Goal: Task Accomplishment & Management: Manage account settings

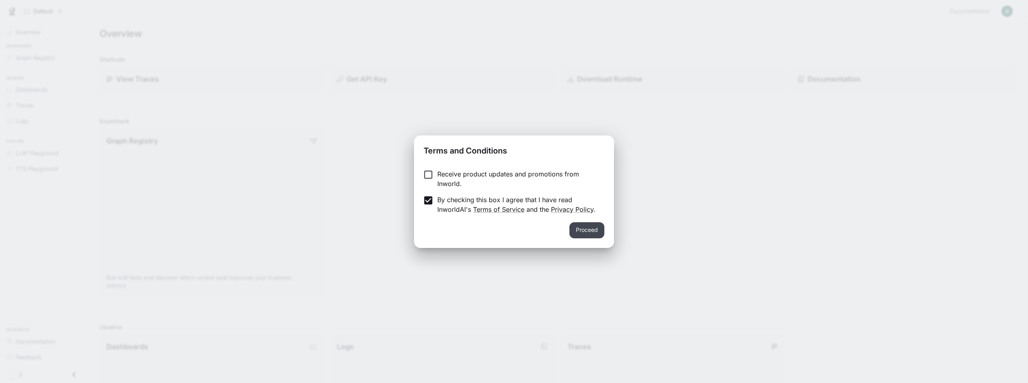
click at [579, 231] on button "Proceed" at bounding box center [586, 230] width 35 height 16
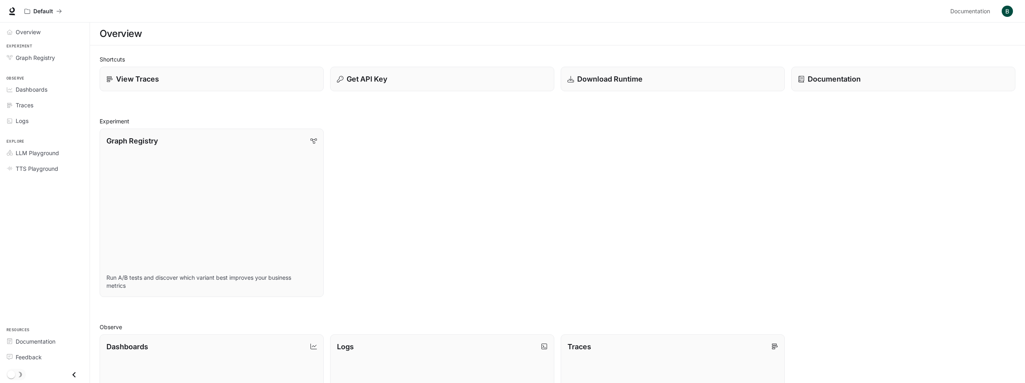
click at [1005, 9] on img "button" at bounding box center [1006, 11] width 11 height 11
click at [906, 63] on span "Billing" at bounding box center [957, 67] width 104 height 8
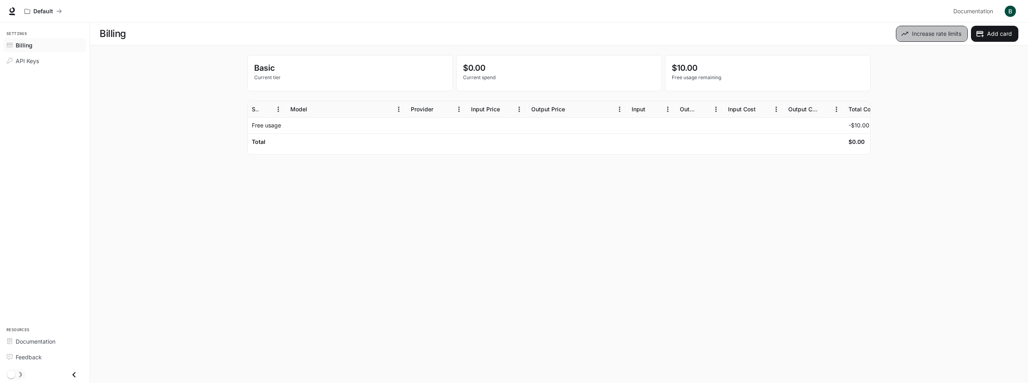
click at [924, 34] on button "Increase rate limits" at bounding box center [932, 34] width 72 height 16
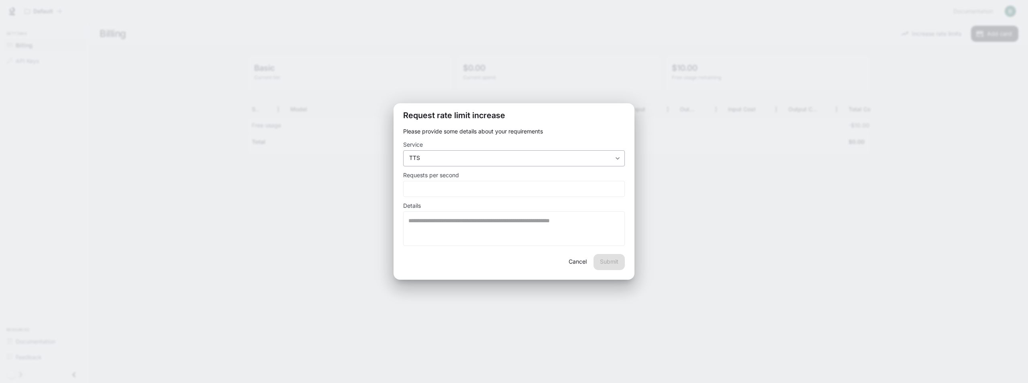
click at [594, 158] on body "**********" at bounding box center [514, 191] width 1028 height 383
click at [594, 158] on div at bounding box center [514, 191] width 1028 height 383
click at [577, 257] on button "Cancel" at bounding box center [578, 262] width 26 height 16
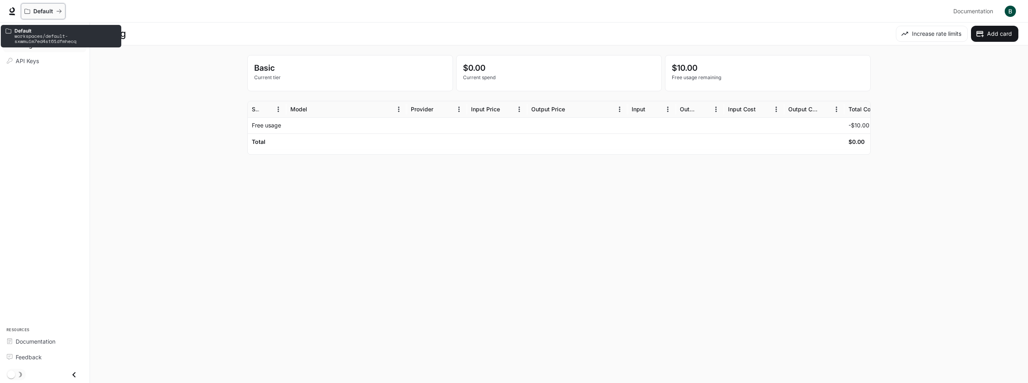
click at [58, 12] on icon "All workspaces" at bounding box center [59, 11] width 6 height 6
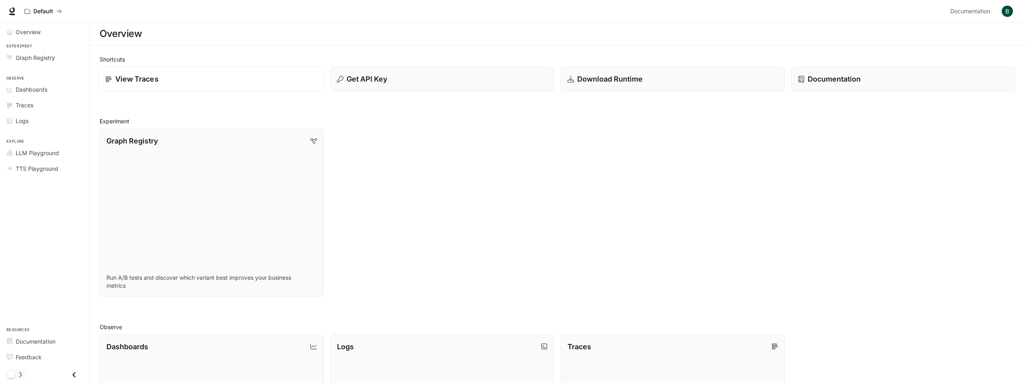
click at [172, 84] on div "View Traces" at bounding box center [211, 78] width 212 height 11
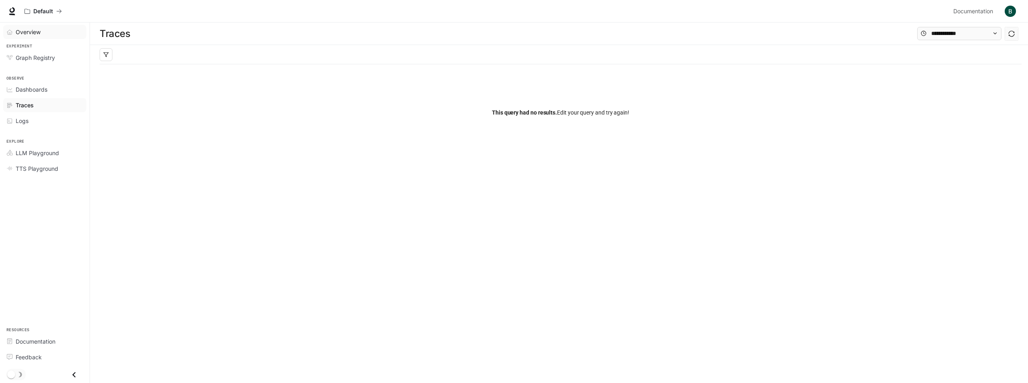
click at [34, 29] on span "Overview" at bounding box center [28, 32] width 25 height 8
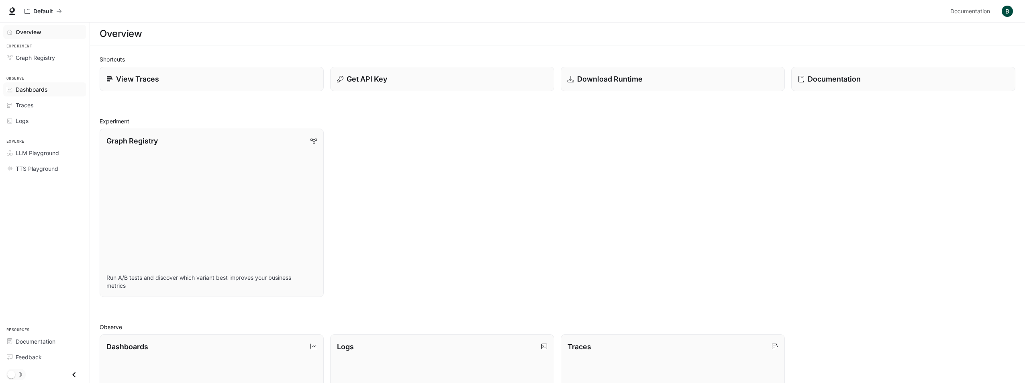
click at [26, 89] on span "Dashboards" at bounding box center [32, 89] width 32 height 8
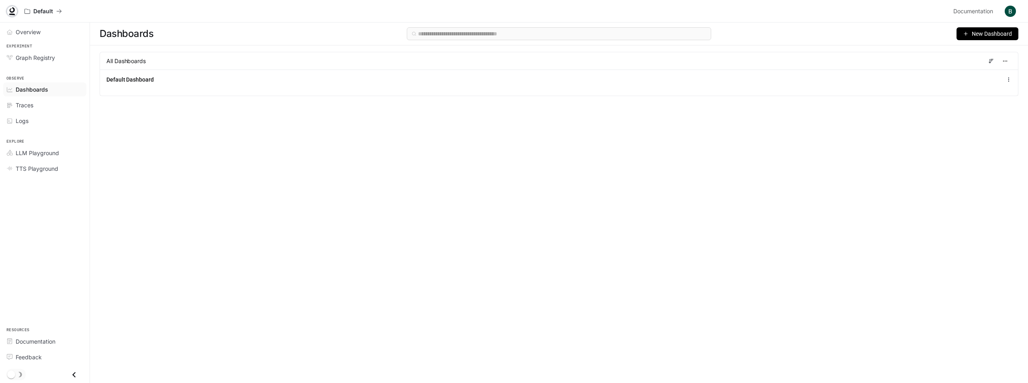
click at [12, 8] on icon at bounding box center [12, 10] width 5 height 6
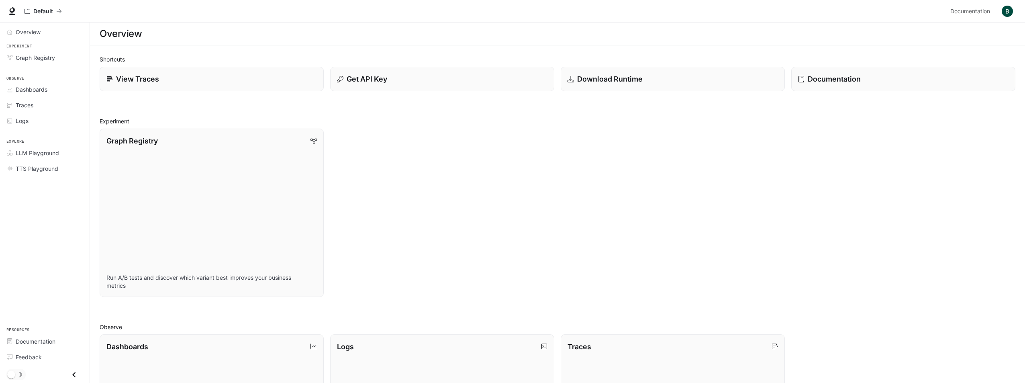
click at [76, 375] on icon "Close drawer" at bounding box center [74, 374] width 11 height 11
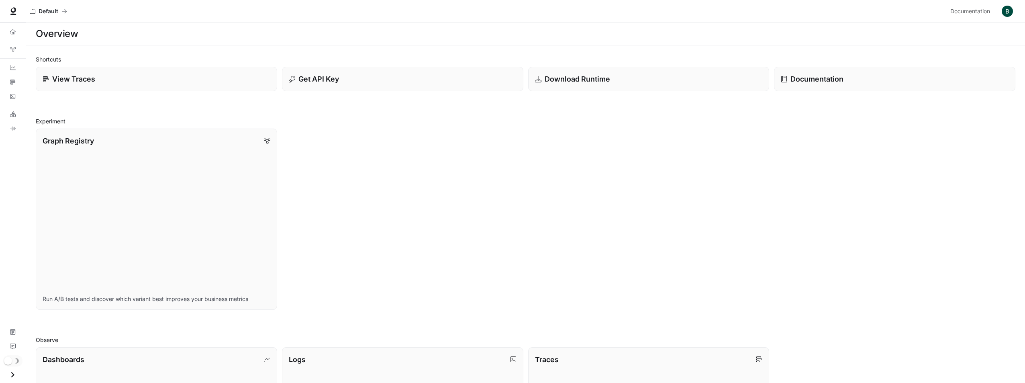
click at [6, 373] on button "Open drawer" at bounding box center [13, 374] width 18 height 16
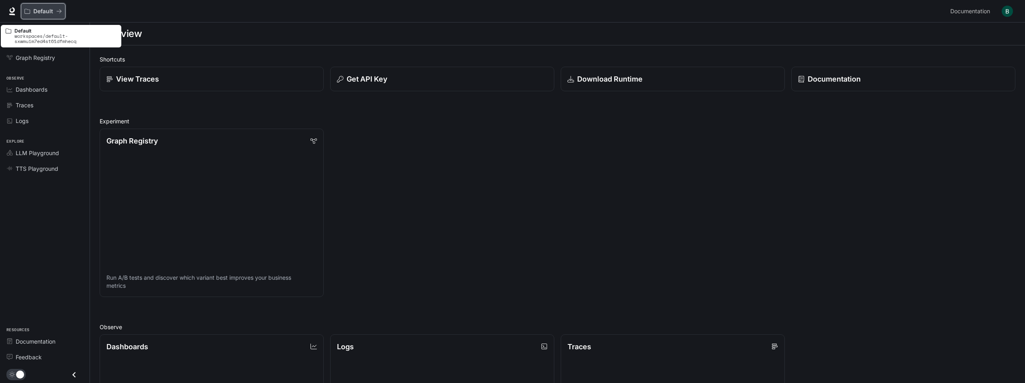
click at [61, 9] on icon "All workspaces" at bounding box center [59, 11] width 6 height 6
